Goal: Task Accomplishment & Management: Complete application form

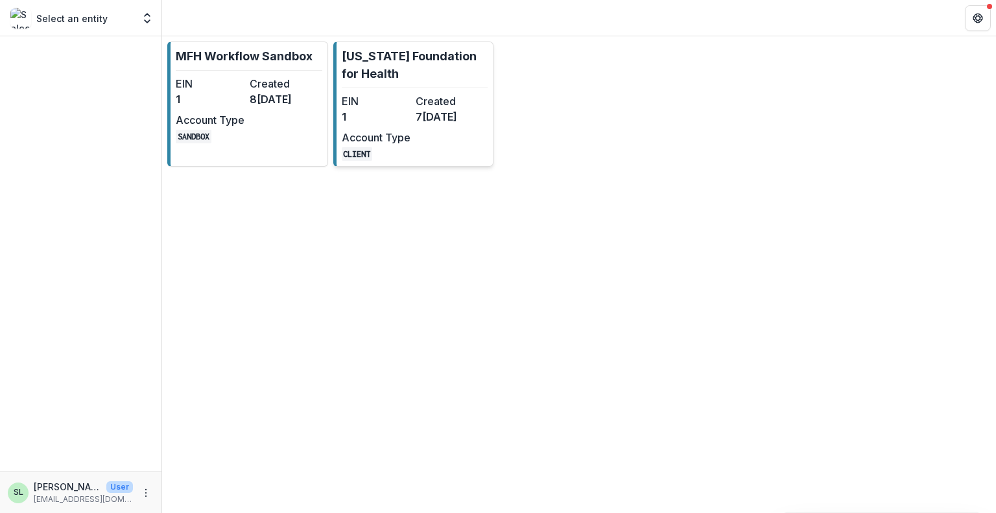
click at [422, 86] on link "[US_STATE] Foundation for Health EIN 1 Created [DATE] Account Type CLIENT" at bounding box center [413, 104] width 161 height 125
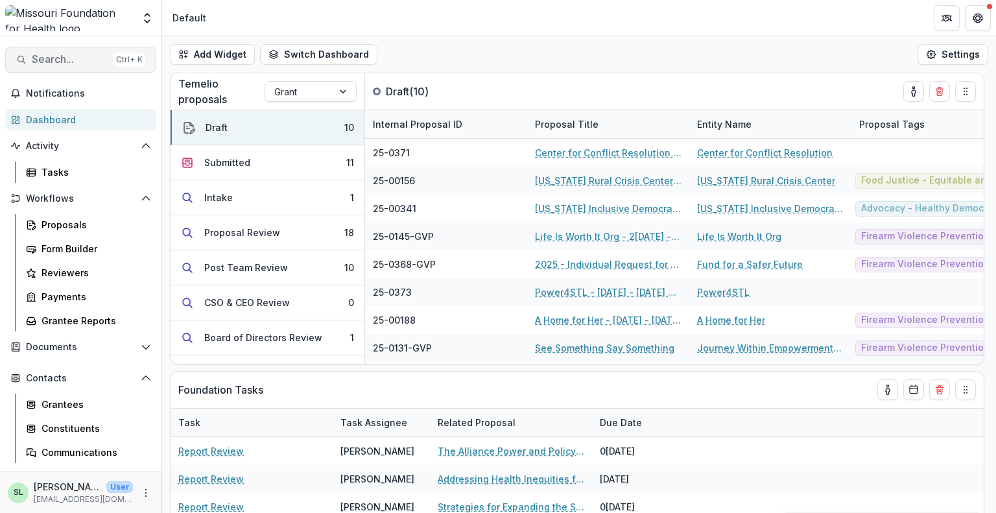
click at [47, 67] on button "Search... Ctrl + K" at bounding box center [80, 60] width 151 height 26
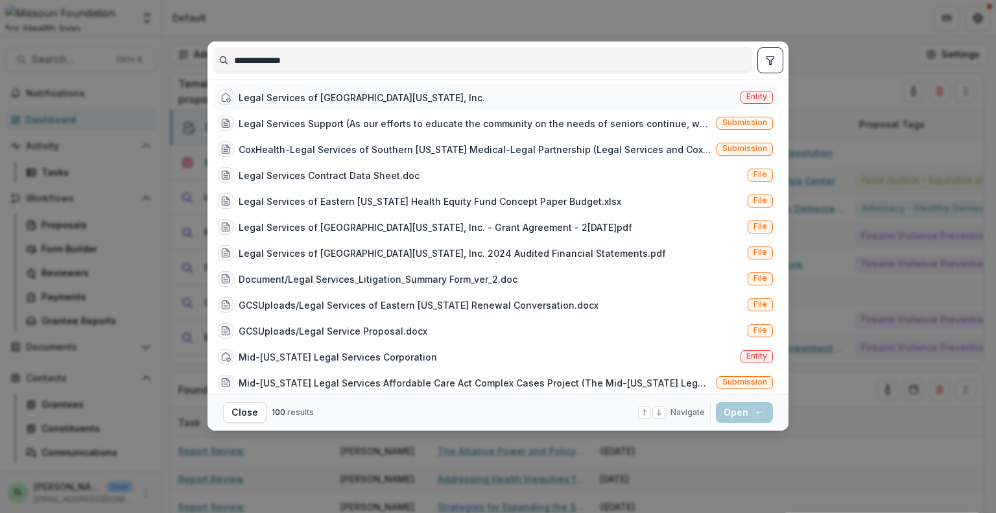
type input "**********"
click at [348, 95] on div "Legal Services of [GEOGRAPHIC_DATA][US_STATE], Inc." at bounding box center [362, 98] width 246 height 14
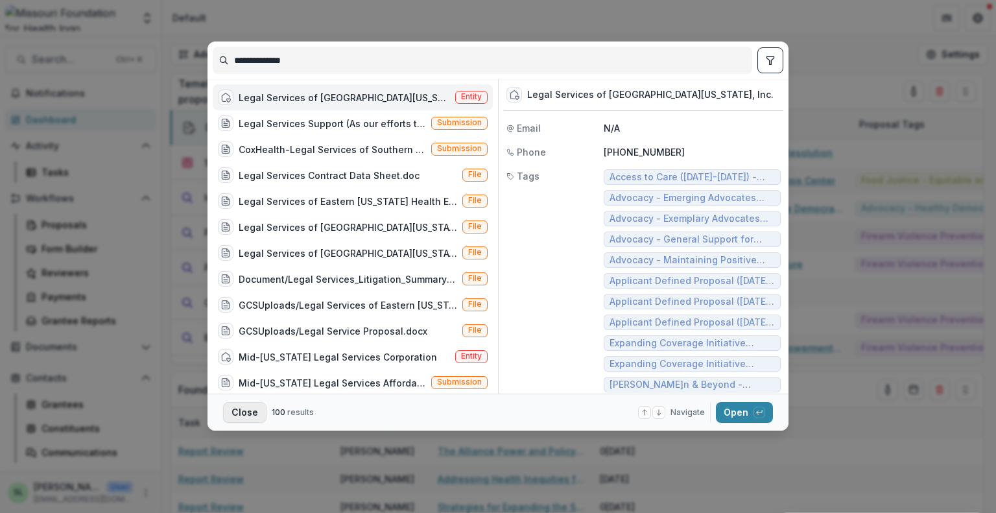
click at [250, 418] on button "Close" at bounding box center [244, 412] width 43 height 21
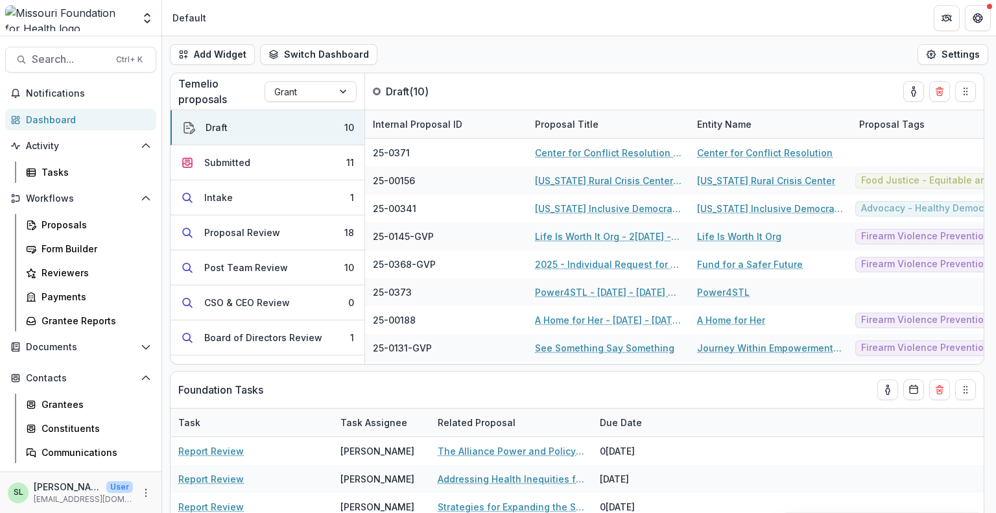
click at [223, 28] on header "Default" at bounding box center [579, 18] width 834 height 36
click at [69, 230] on div "Proposals" at bounding box center [94, 225] width 104 height 14
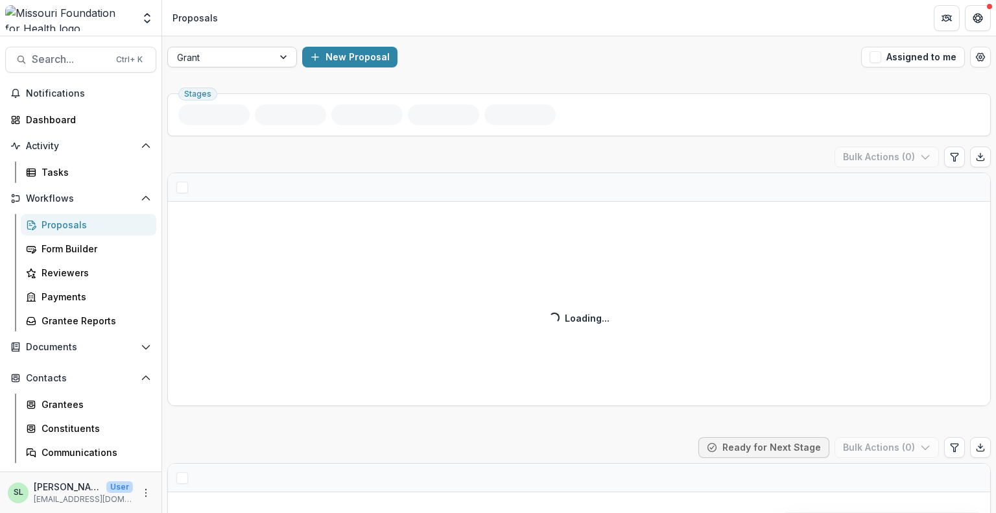
click at [228, 54] on div at bounding box center [220, 57] width 87 height 16
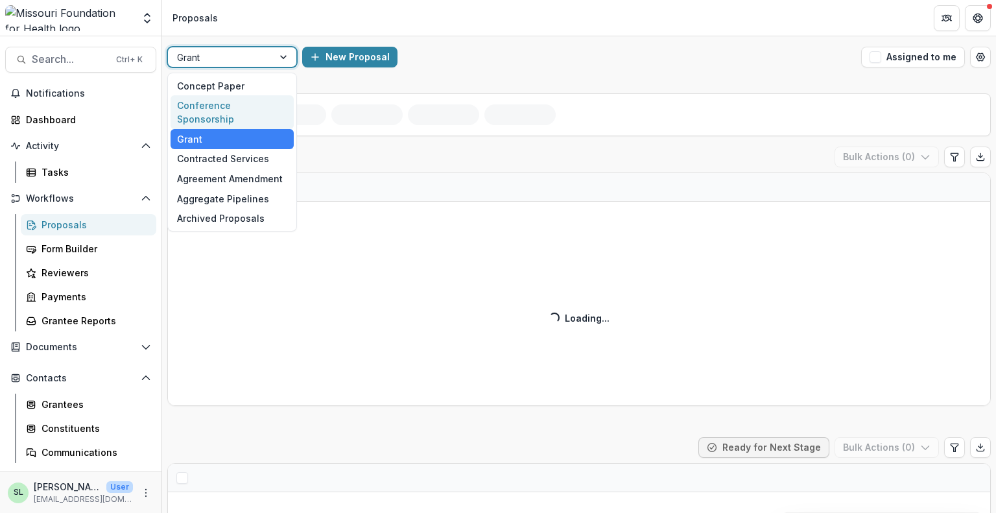
click at [232, 109] on div "Conference Sponsorship" at bounding box center [232, 112] width 123 height 34
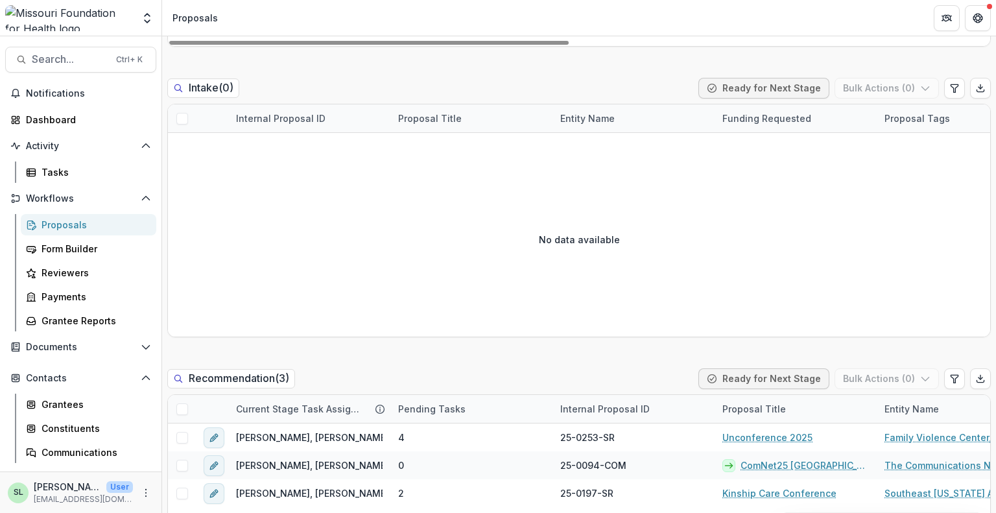
scroll to position [778, 0]
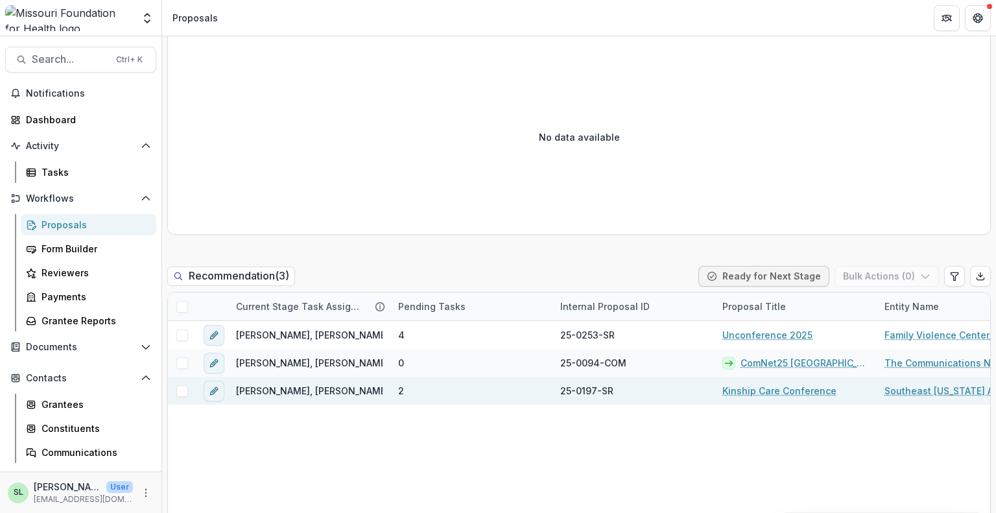
click at [770, 388] on link "Kinship Care Conference" at bounding box center [779, 391] width 114 height 14
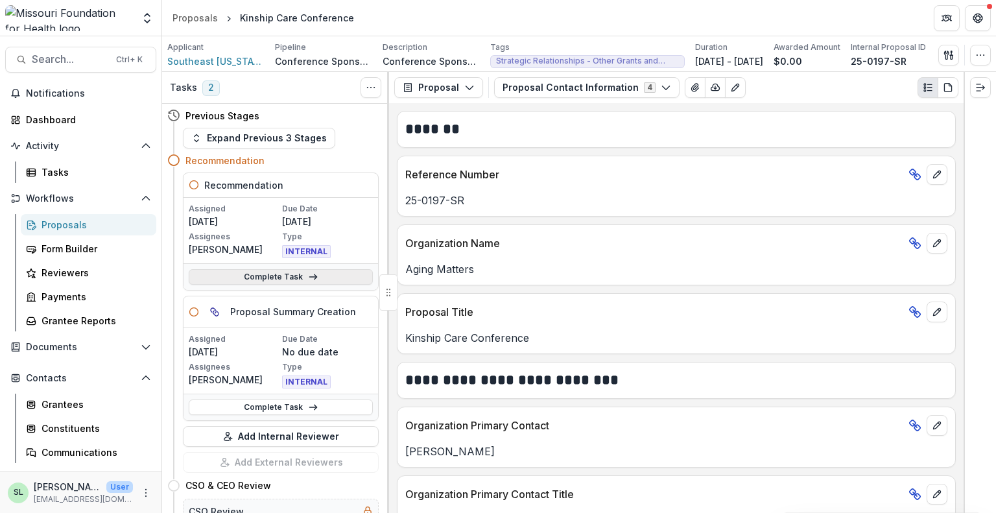
click at [250, 279] on link "Complete Task" at bounding box center [281, 277] width 184 height 16
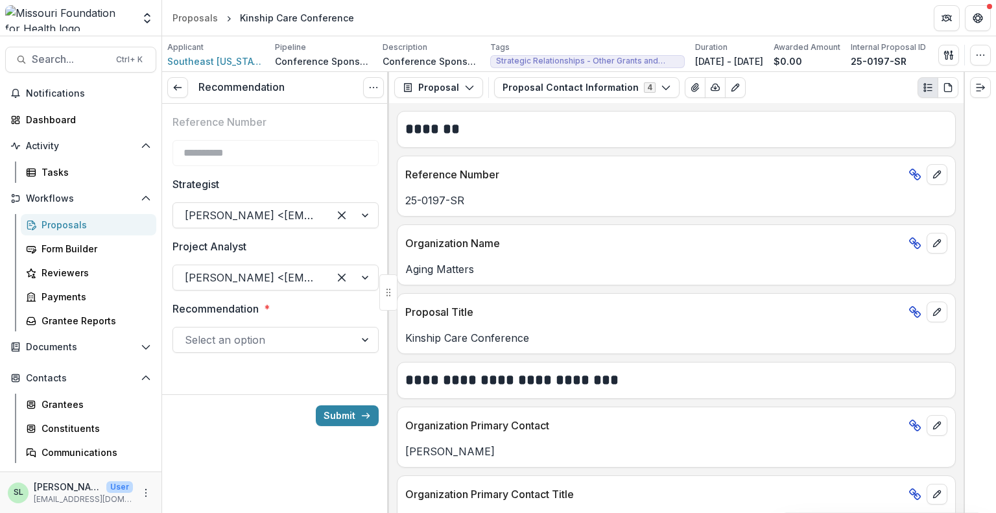
click at [72, 219] on div "Proposals" at bounding box center [94, 225] width 104 height 14
